Goal: Transaction & Acquisition: Purchase product/service

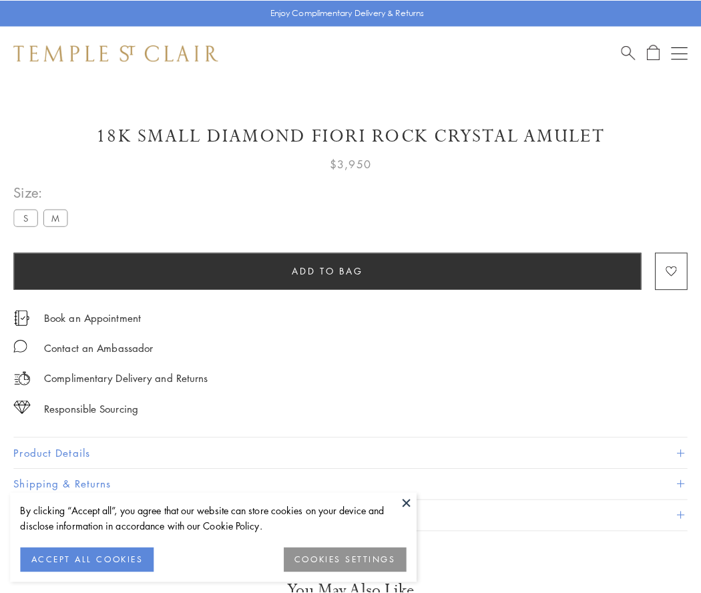
scroll to position [33, 0]
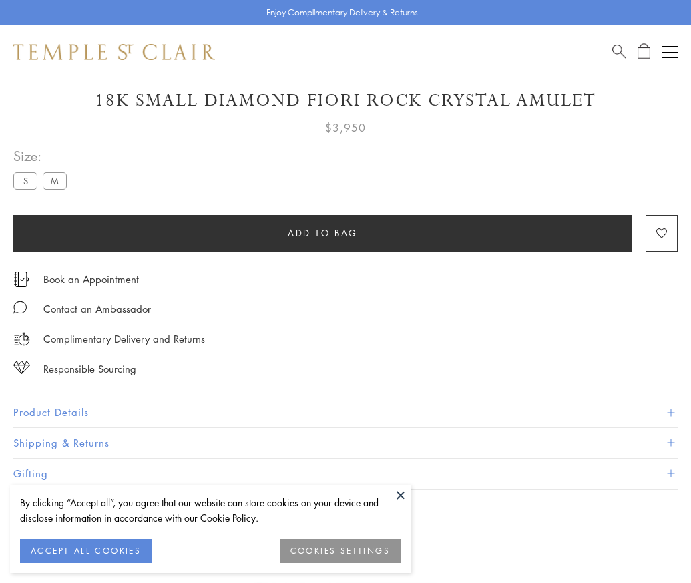
click at [323, 232] on span "Add to bag" at bounding box center [323, 233] width 70 height 15
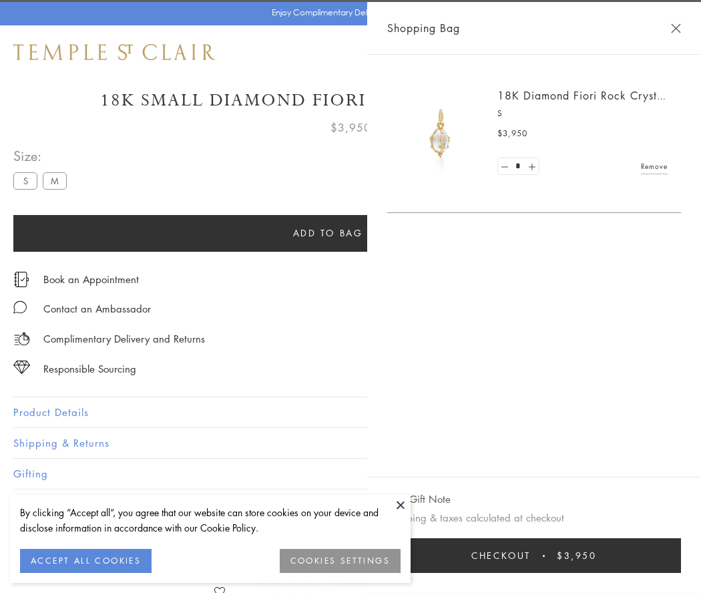
click at [568, 556] on button "Checkout $3,950" at bounding box center [534, 555] width 294 height 35
